Goal: Submit feedback/report problem

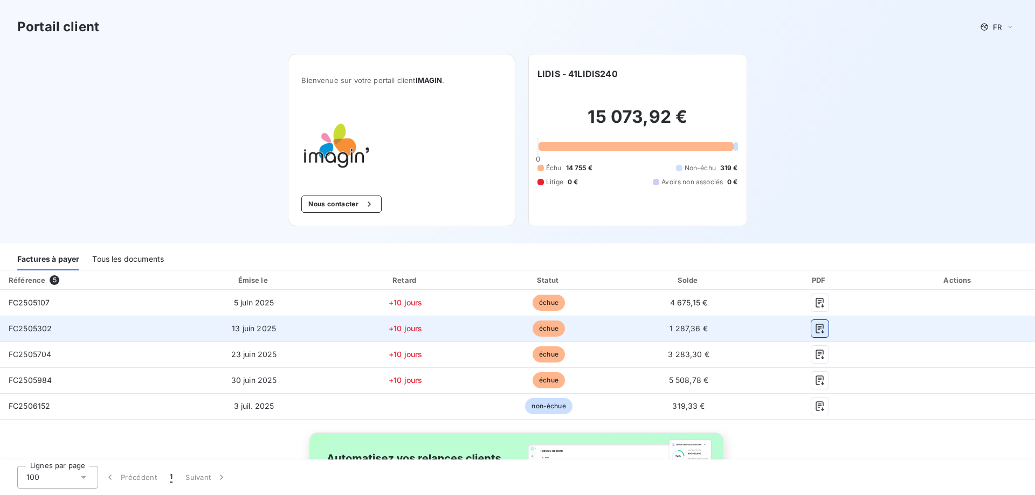
click at [817, 328] on icon "button" at bounding box center [820, 328] width 11 height 11
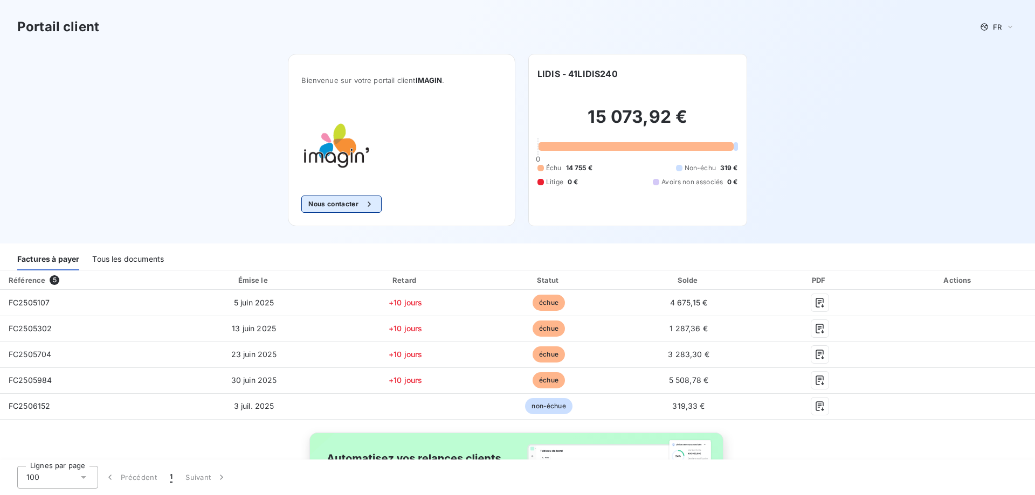
click at [358, 202] on div "button" at bounding box center [366, 204] width 16 height 11
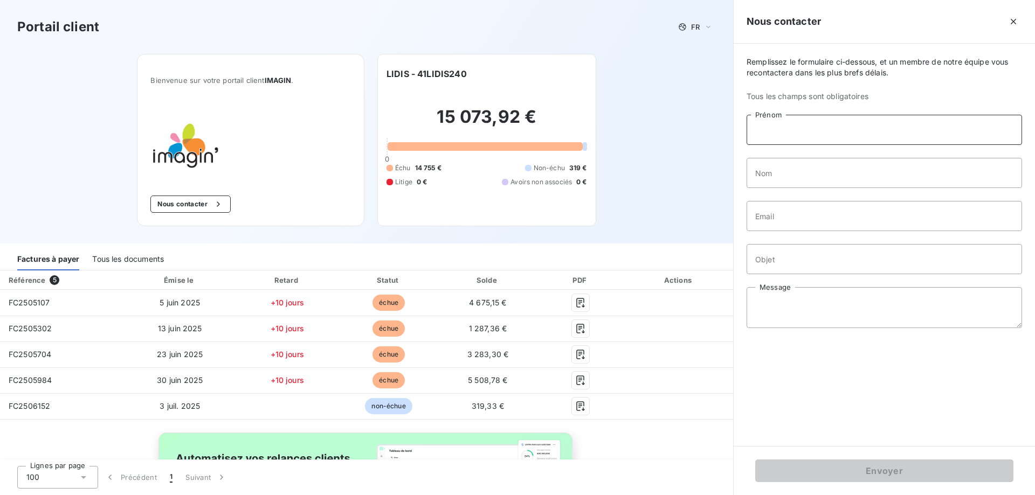
click at [787, 128] on input "Prénom" at bounding box center [884, 130] width 275 height 30
type input "Laetitia"
type input "Spiteri"
type input "l"
type input "[EMAIL_ADDRESS][DOMAIN_NAME]"
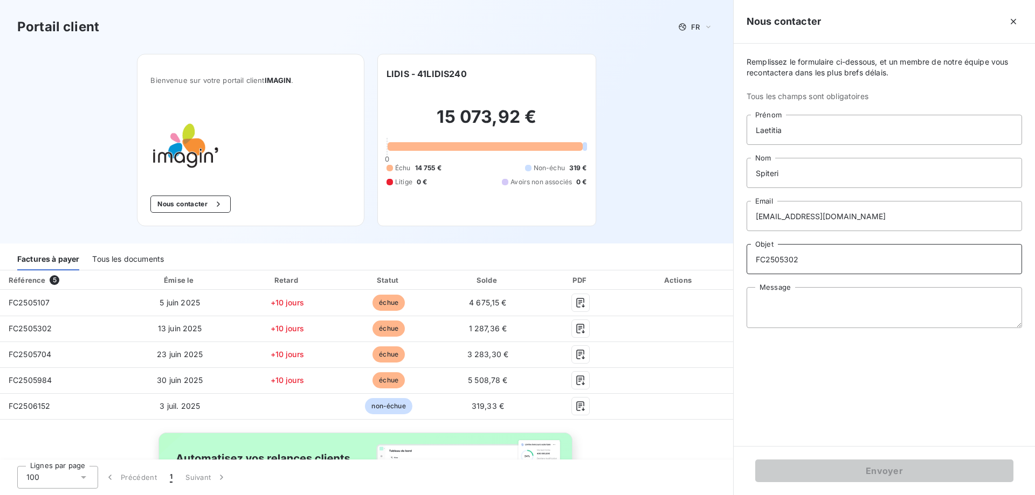
type input "FC2505302"
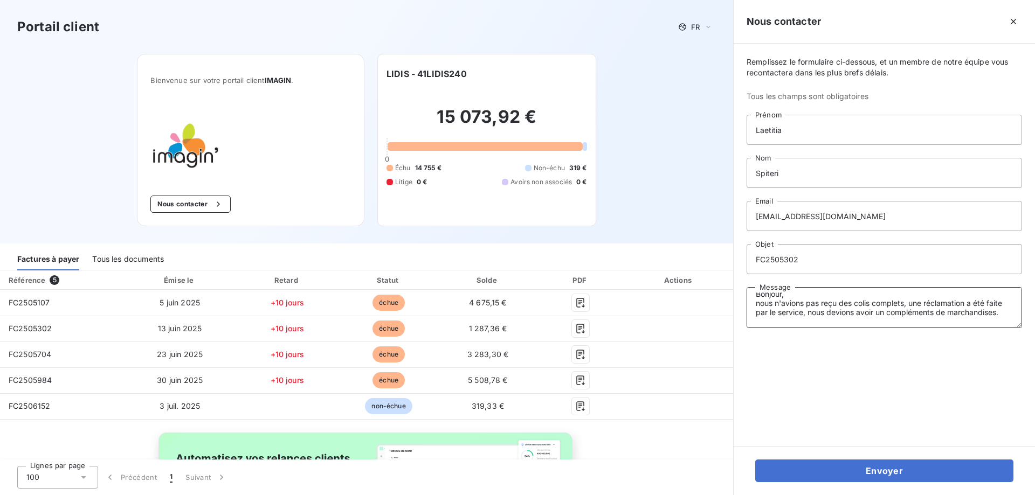
scroll to position [36, 0]
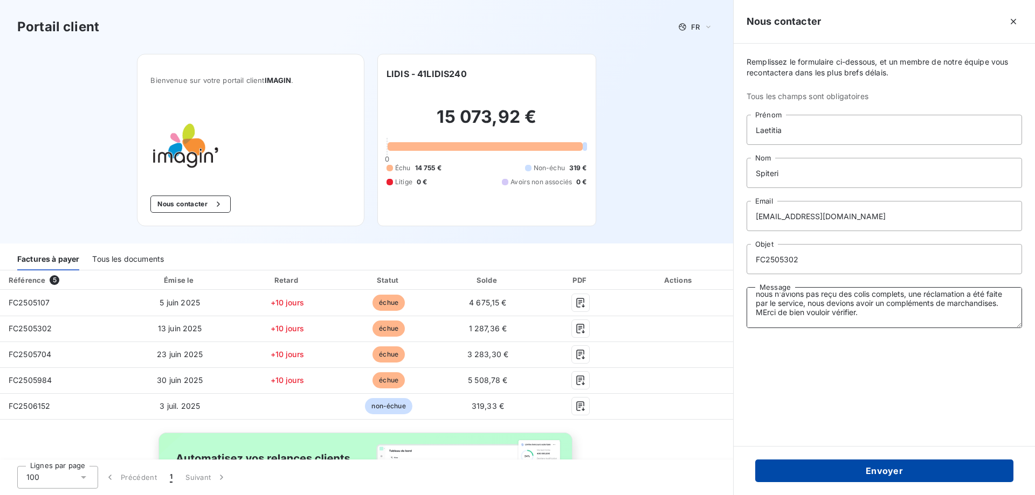
type textarea "Bonjour, nous n'avions pas reçu des colis complets, une réclamation a été faite…"
click at [893, 478] on button "Envoyer" at bounding box center [884, 471] width 258 height 23
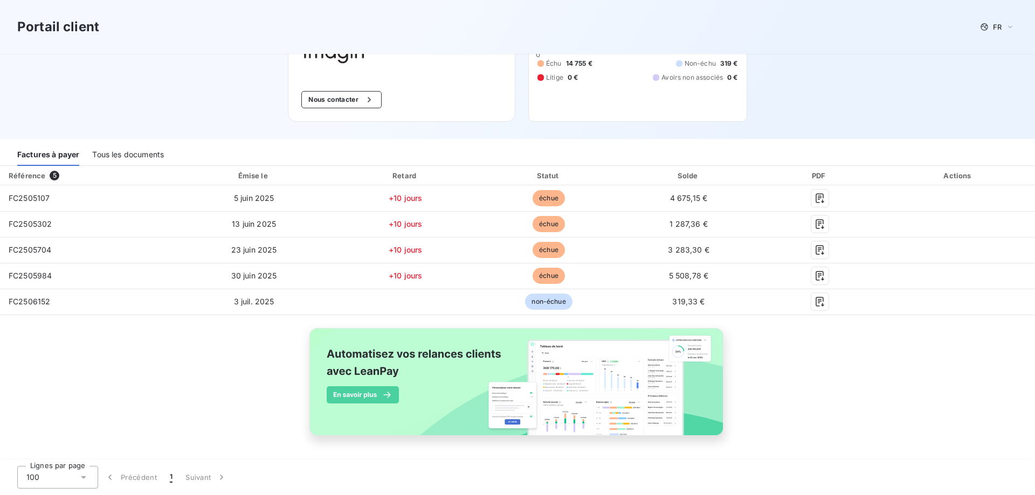
scroll to position [105, 0]
